Goal: Information Seeking & Learning: Learn about a topic

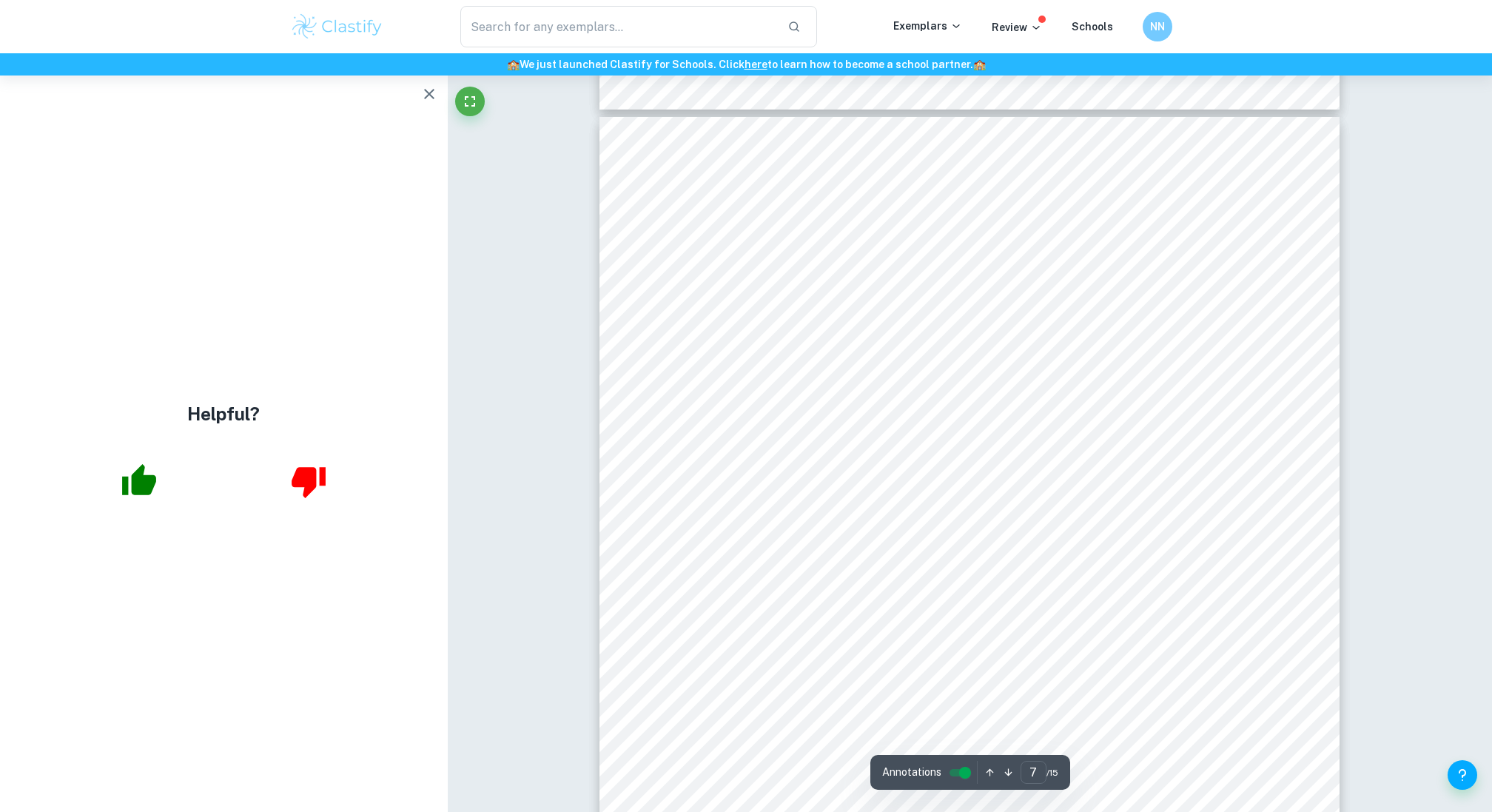
scroll to position [6365, 0]
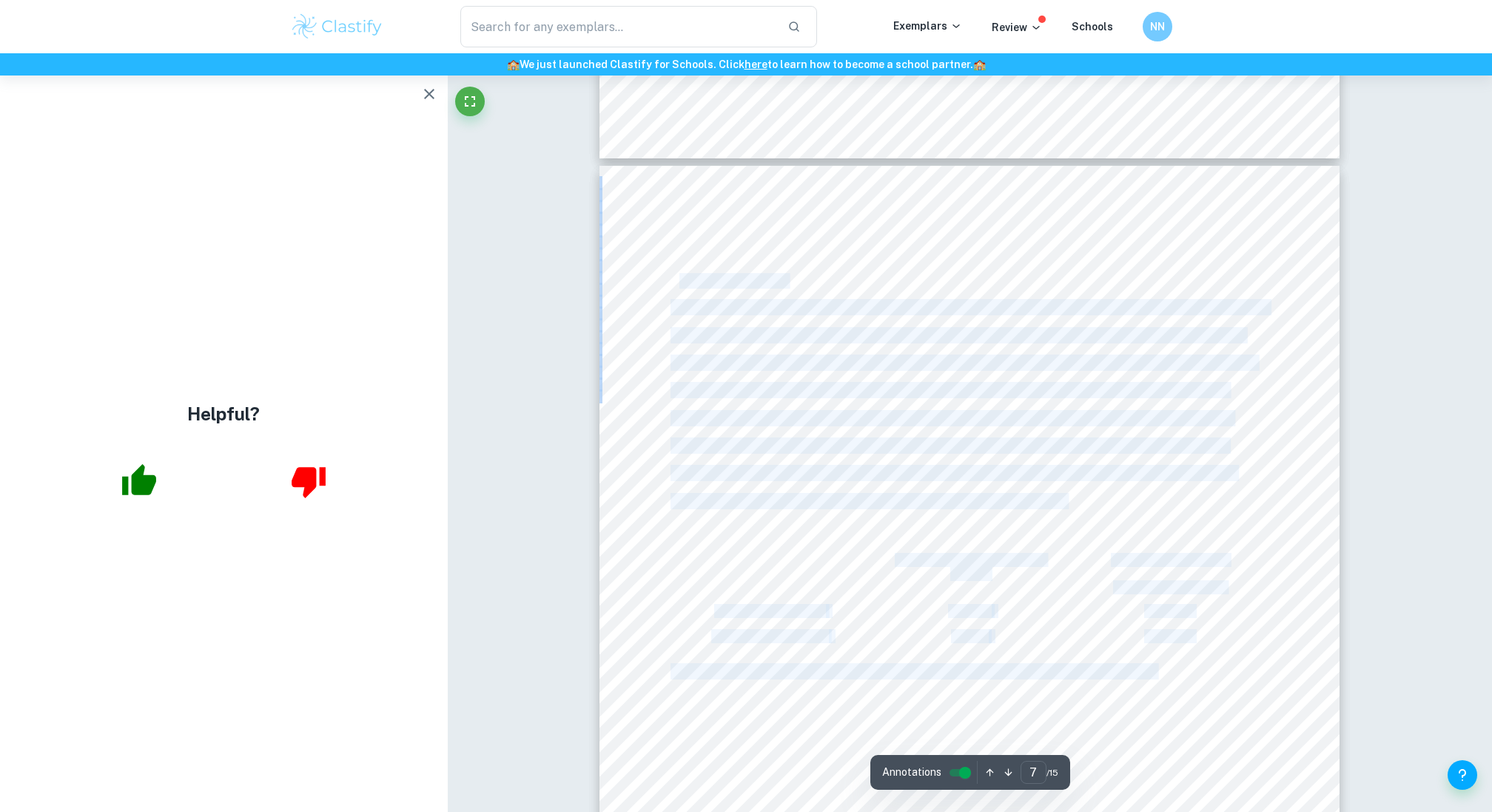
drag, startPoint x: 793, startPoint y: 279, endPoint x: 681, endPoint y: 281, distance: 112.0
click at [681, 281] on div "Results: Descriptive Statistics The raw data is found in the Appendix 3. The in…" at bounding box center [970, 689] width 740 height 1047
click at [681, 281] on span "Descriptive Statistics" at bounding box center [728, 281] width 116 height 14
drag, startPoint x: 805, startPoint y: 281, endPoint x: 675, endPoint y: 281, distance: 130.0
click at [675, 281] on div "Results: Descriptive Statistics The raw data is found in the Appendix 3. The in…" at bounding box center [970, 689] width 740 height 1047
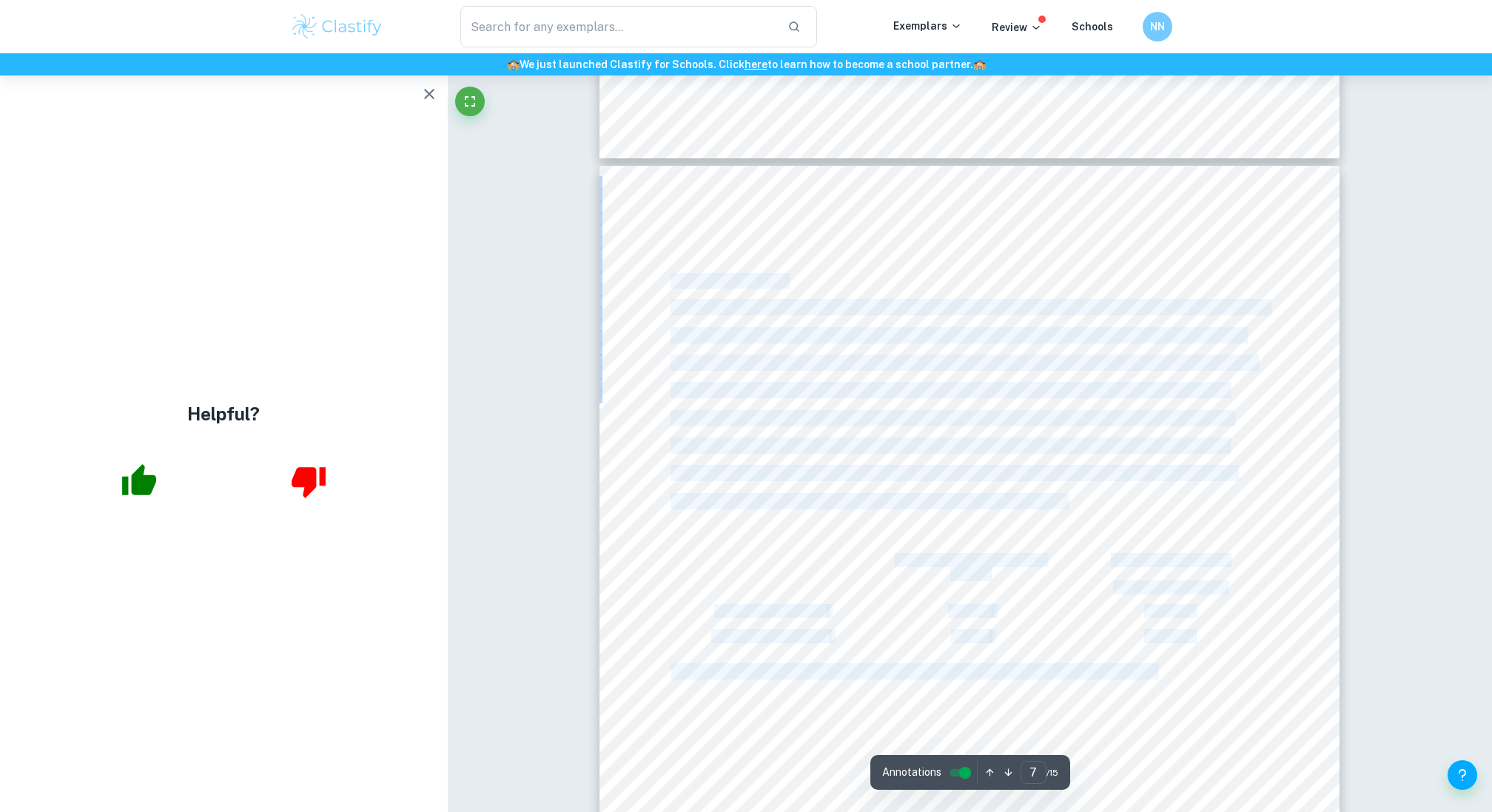
click at [675, 281] on span "Descriptive Statistics" at bounding box center [728, 281] width 116 height 14
drag, startPoint x: 669, startPoint y: 281, endPoint x: 777, endPoint y: 281, distance: 108.0
click at [777, 281] on div "Results: Descriptive Statistics The raw data is found in the Appendix 3. The in…" at bounding box center [970, 689] width 740 height 1047
click at [777, 281] on span "Descriptive Statistics" at bounding box center [728, 281] width 116 height 14
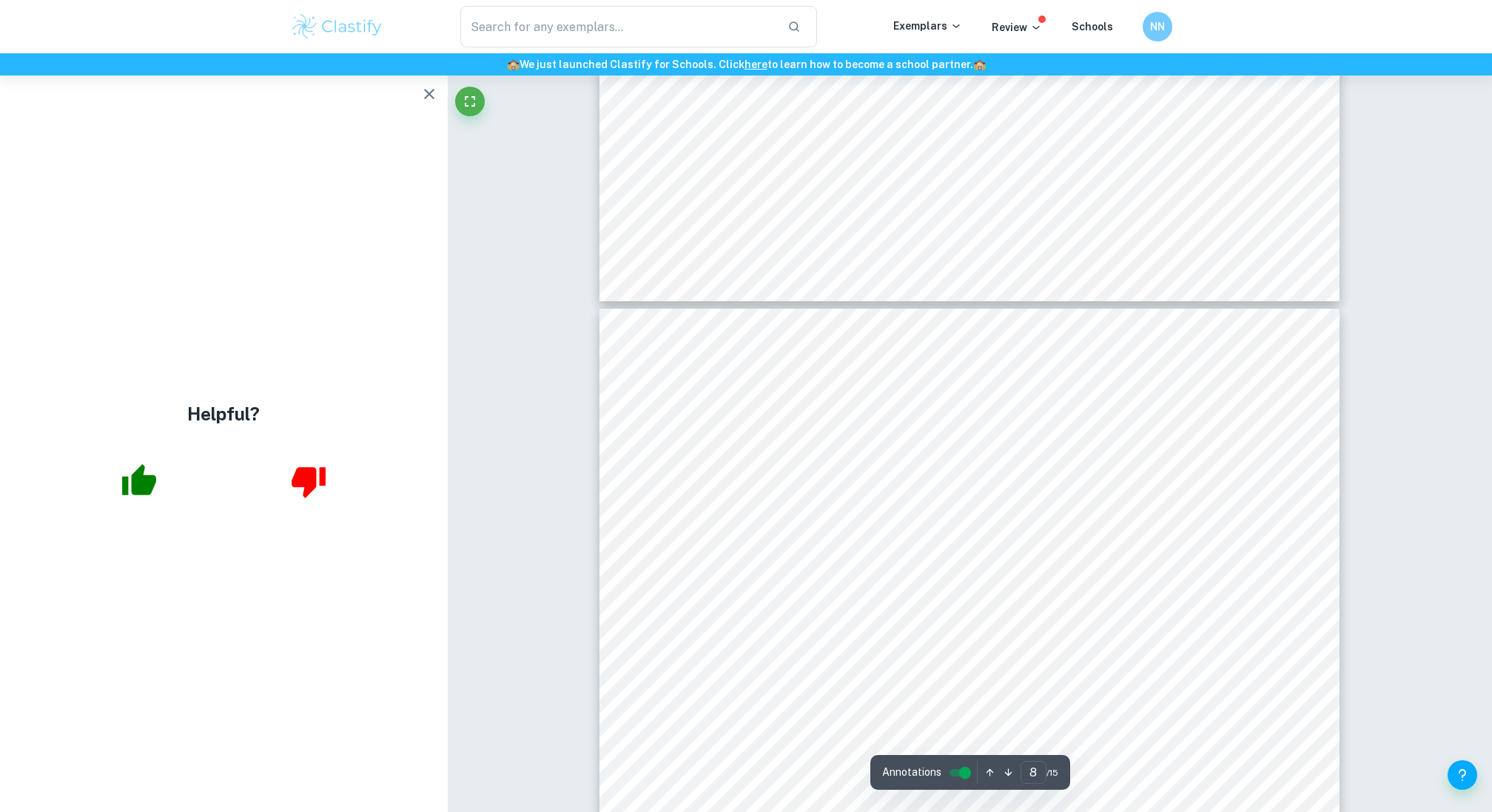
scroll to position [7338, 0]
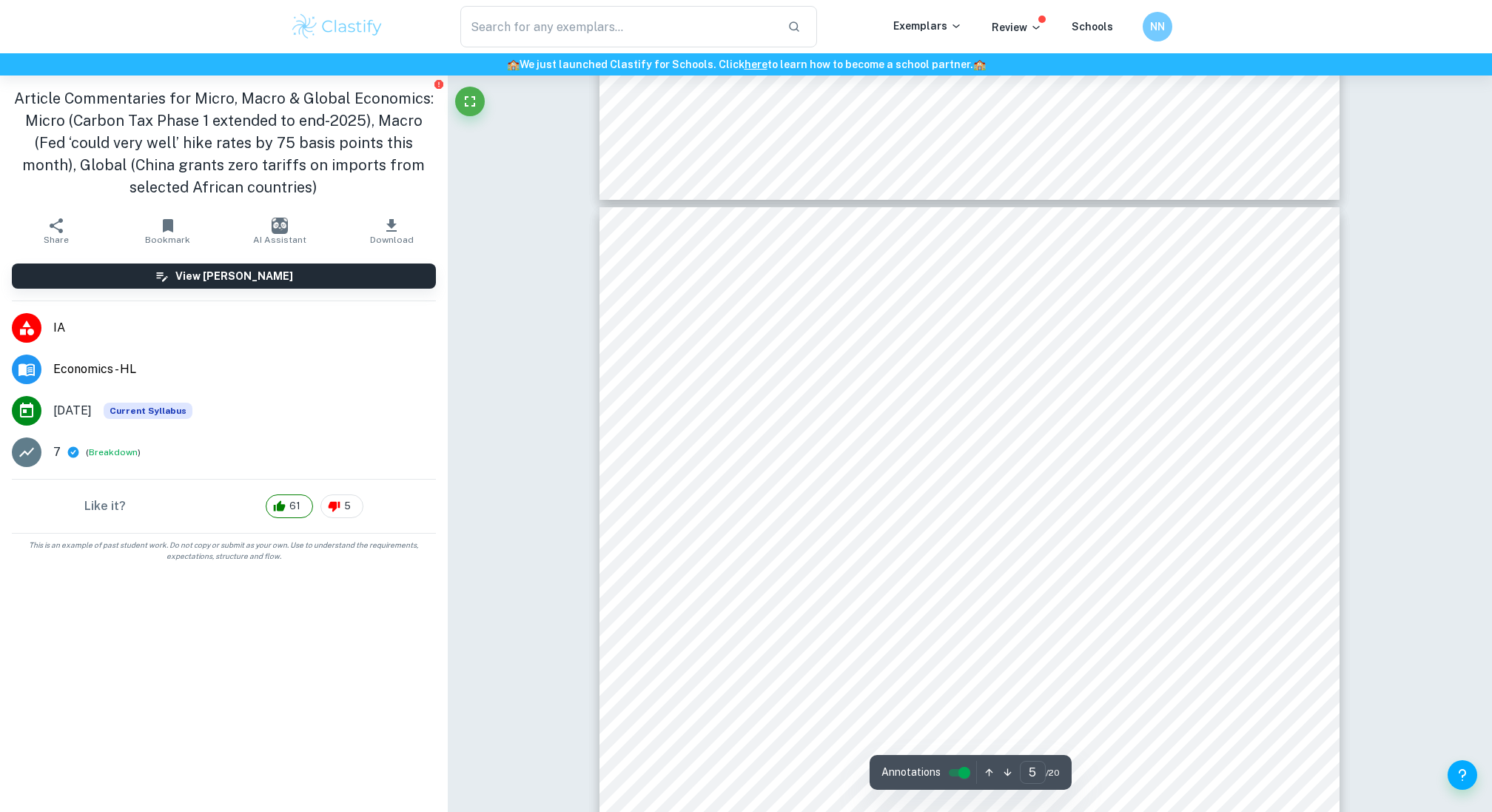
scroll to position [3881, 0]
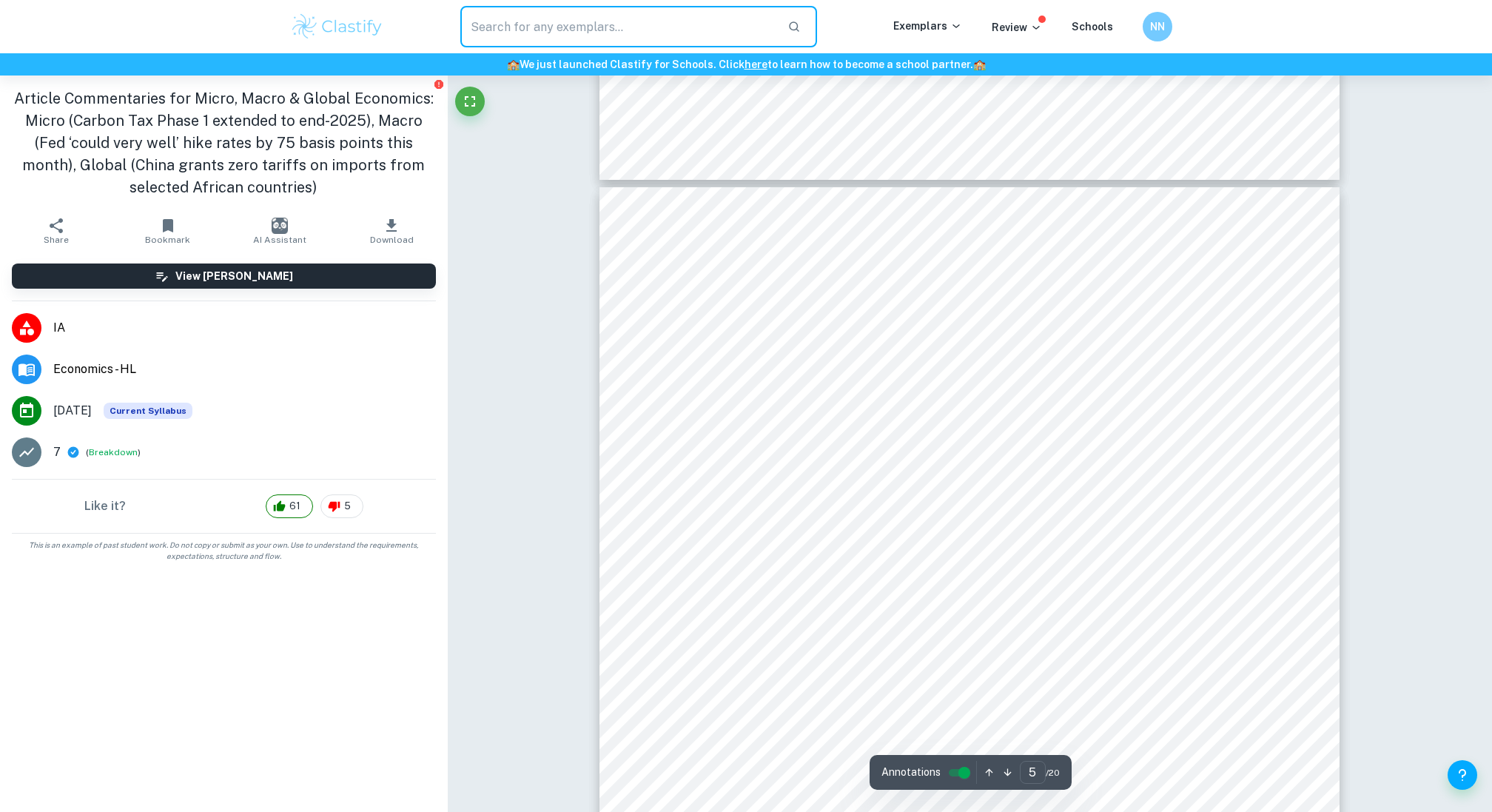
click at [685, 26] on input "text" at bounding box center [618, 26] width 316 height 42
type input "d"
type input "D"
type input "p"
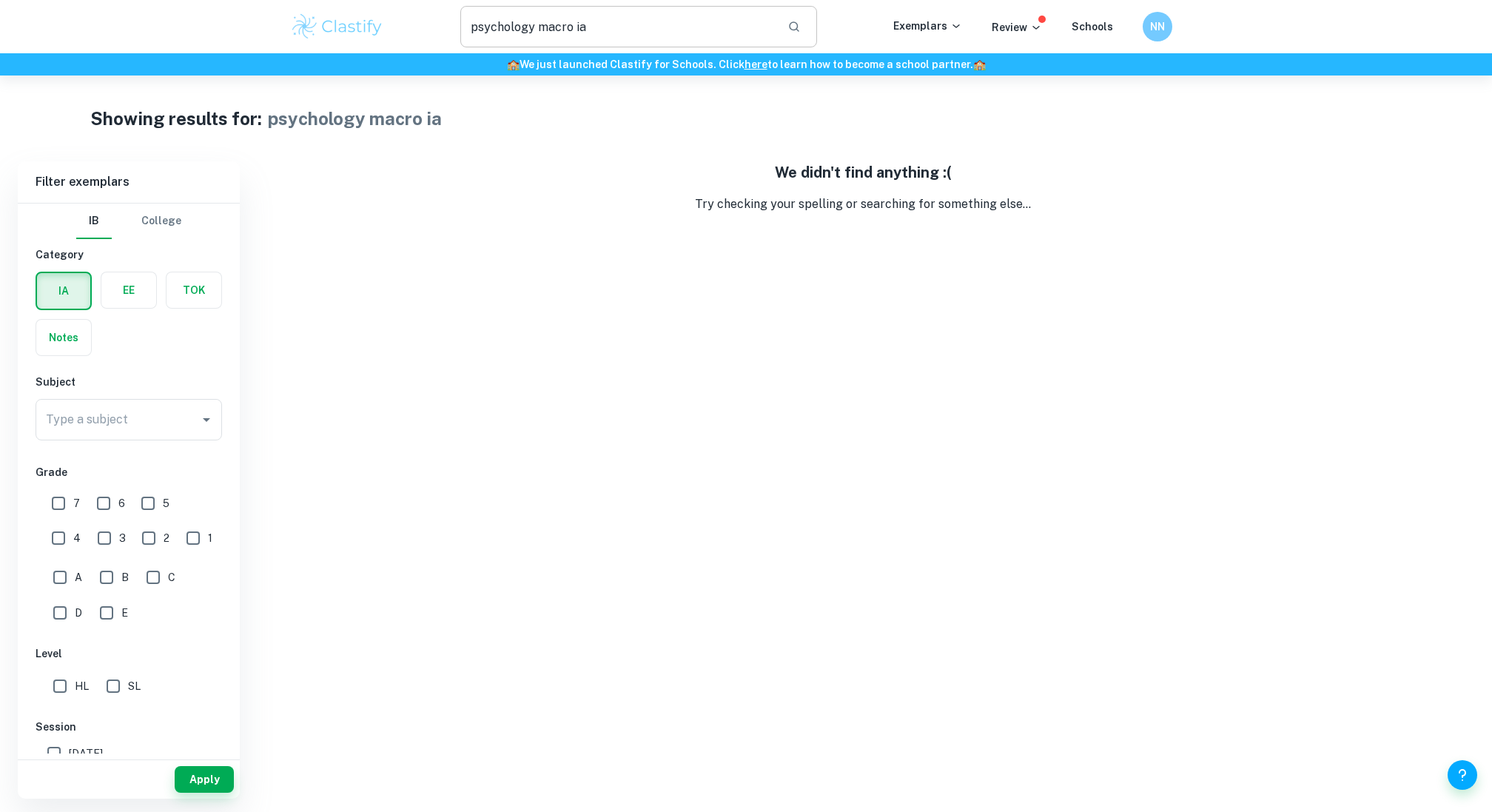
click at [608, 26] on input "psychology macro ia" at bounding box center [618, 26] width 316 height 42
type input "psychology ia"
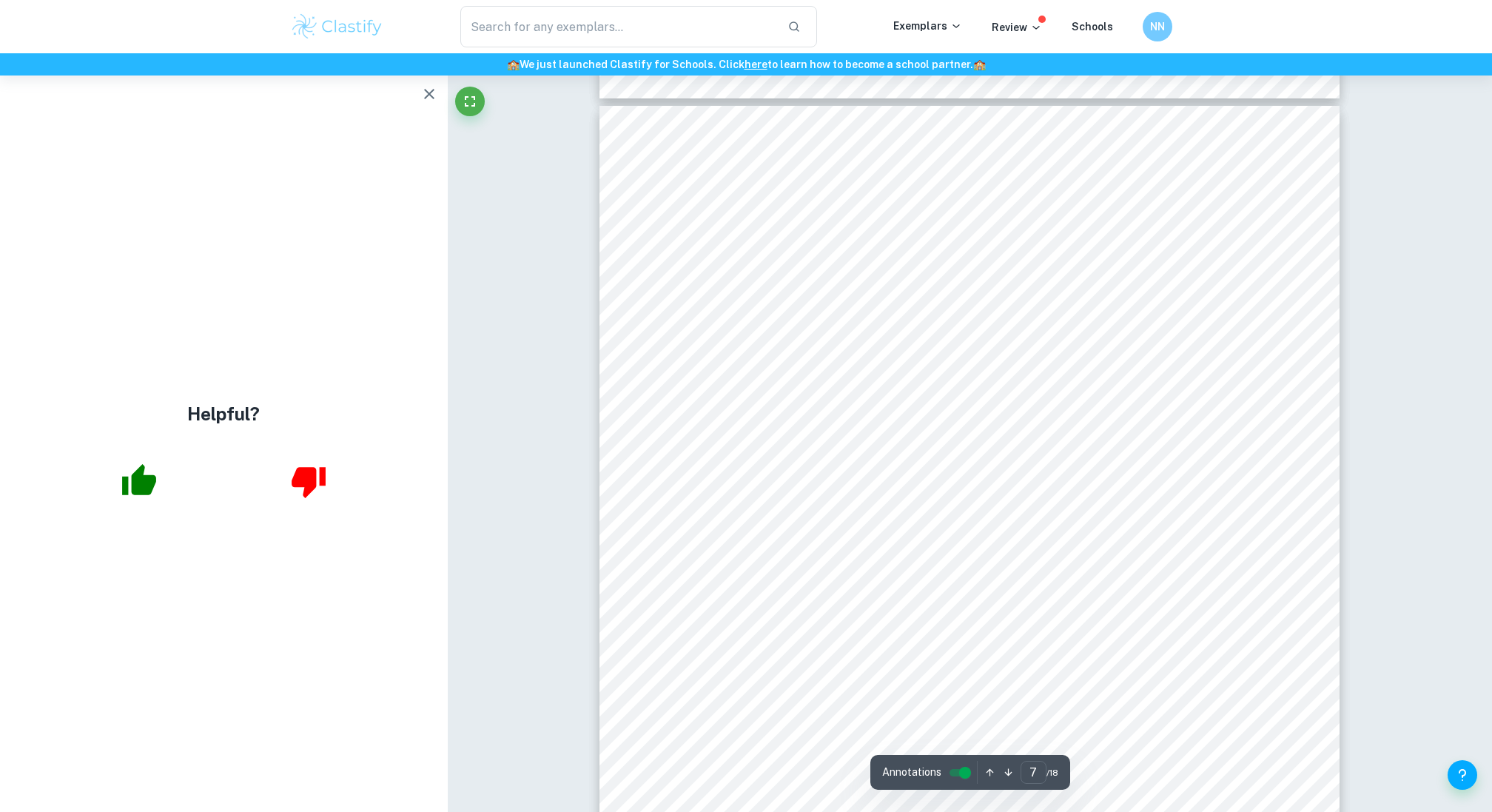
scroll to position [6433, 0]
click at [790, 332] on span "data. Group A (‘hit’) estimated a mean speed of 60.7 km/h, with a SD of 11.7 km…" at bounding box center [1001, 338] width 495 height 14
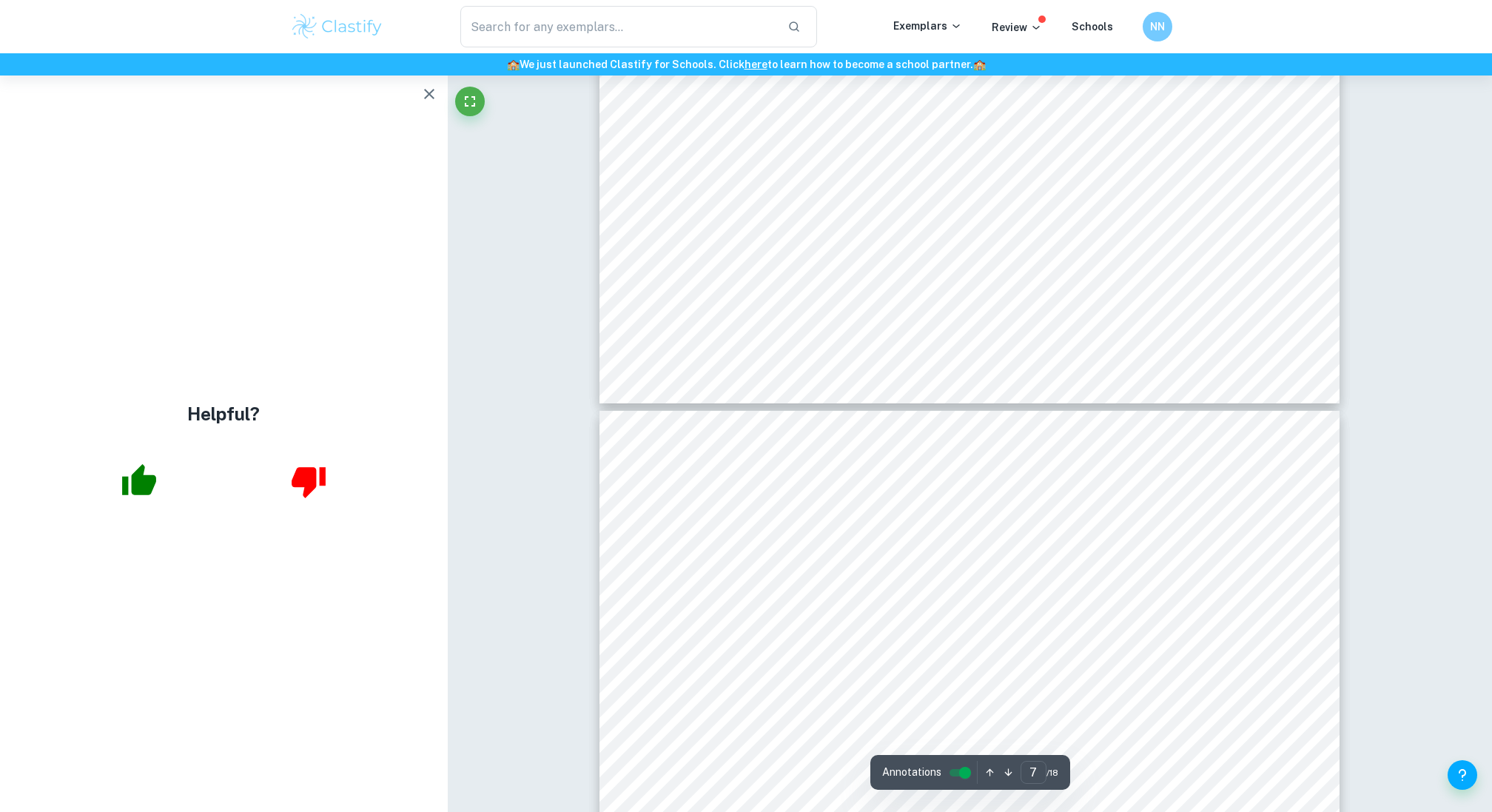
type input "8"
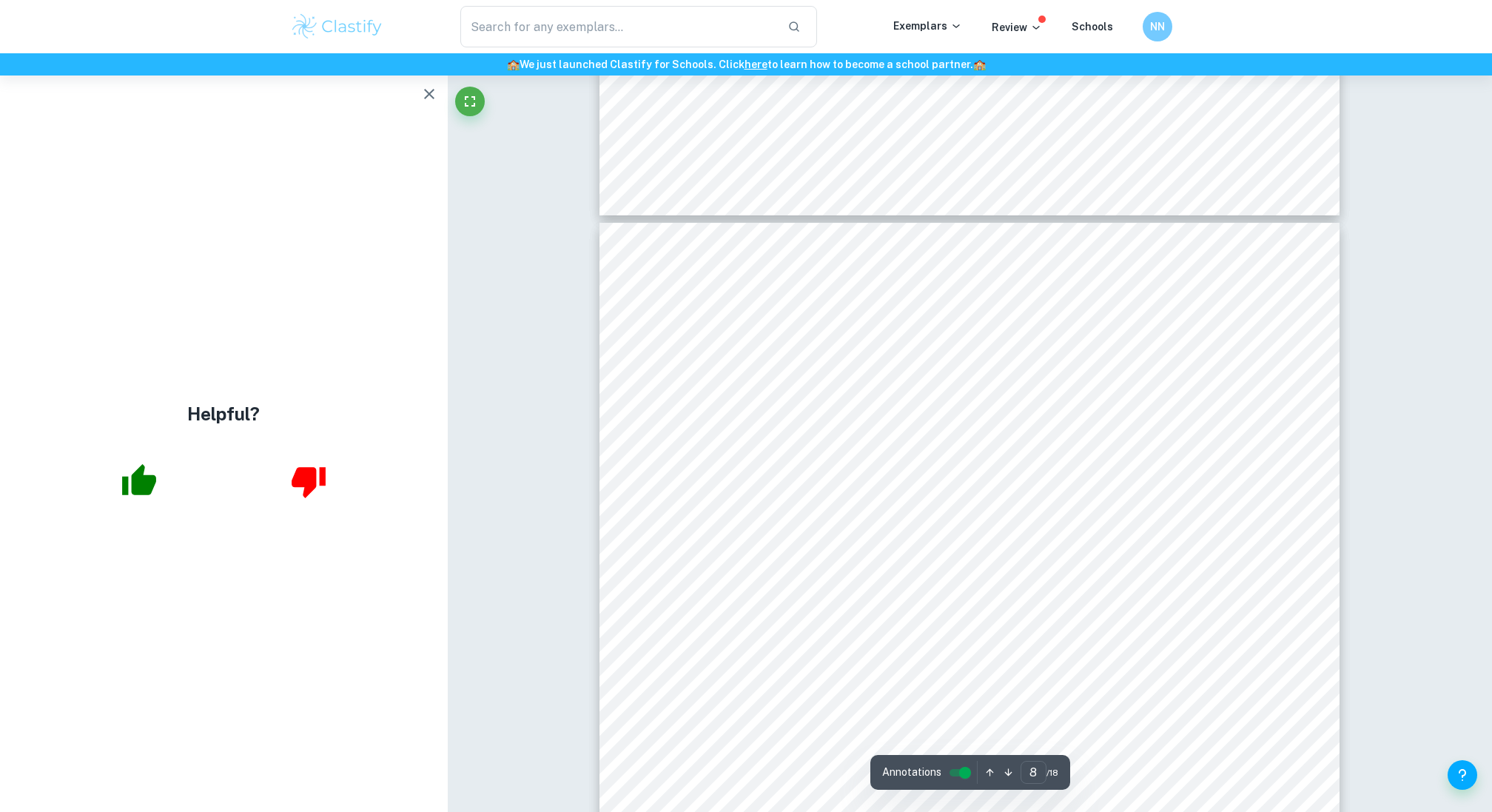
scroll to position [7368, 0]
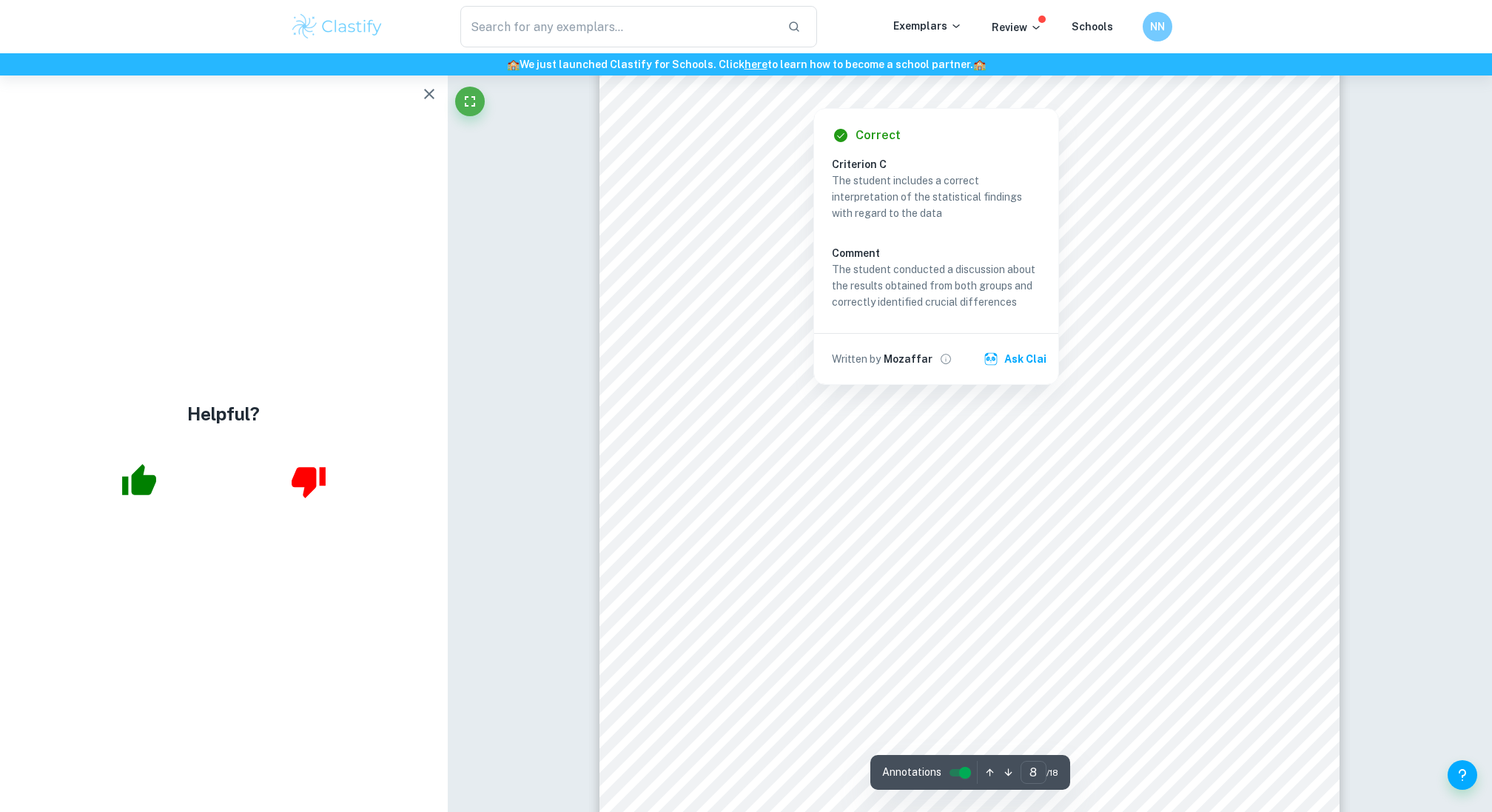
scroll to position [7785, 0]
